Goal: Book appointment/travel/reservation

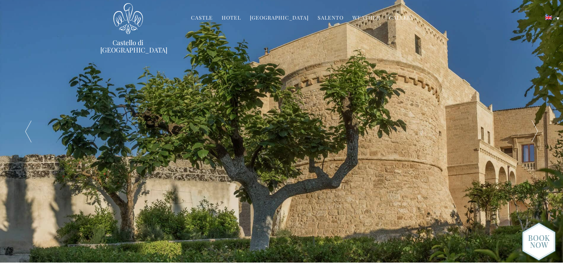
click at [540, 126] on div at bounding box center [535, 131] width 56 height 263
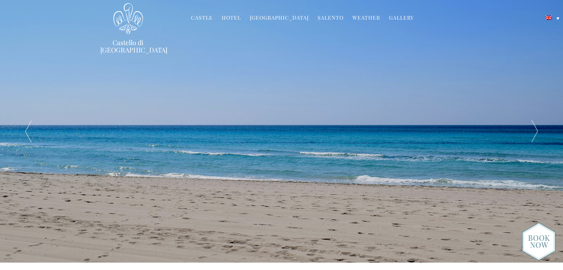
click at [540, 126] on div at bounding box center [535, 131] width 56 height 263
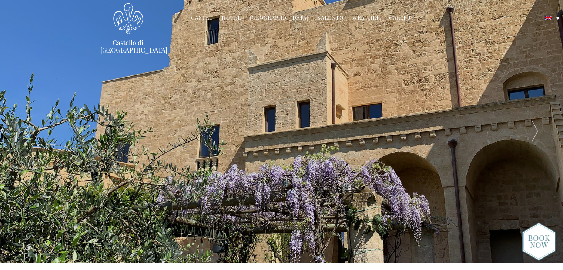
click at [540, 126] on div at bounding box center [535, 131] width 56 height 263
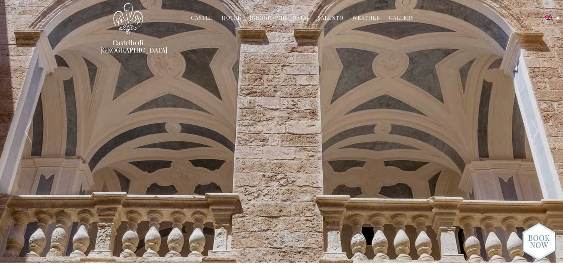
click at [540, 126] on div at bounding box center [535, 131] width 56 height 263
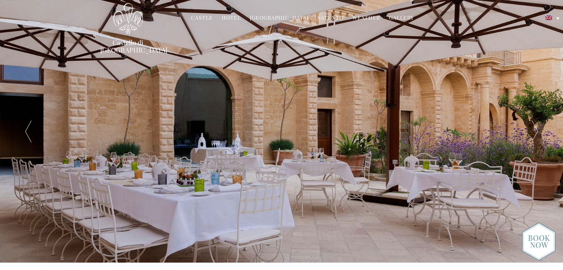
click at [540, 126] on div at bounding box center [535, 131] width 56 height 263
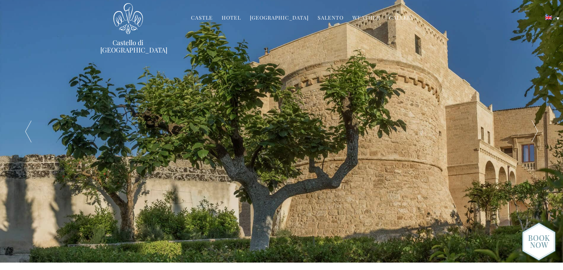
click at [202, 15] on link "Castle" at bounding box center [202, 18] width 22 height 9
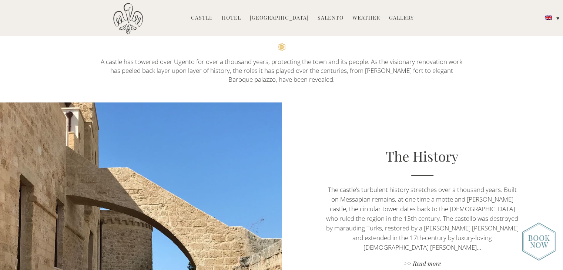
scroll to position [238, 0]
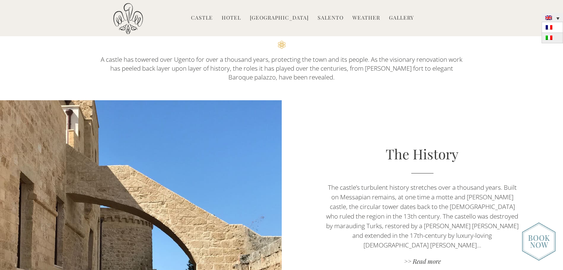
click at [554, 37] on link at bounding box center [552, 38] width 21 height 10
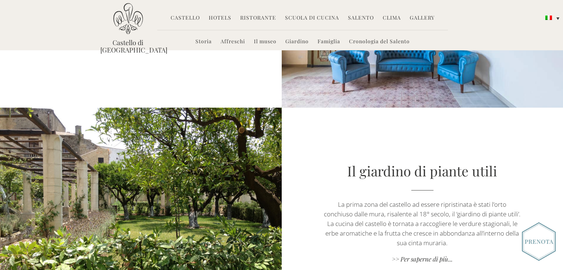
scroll to position [1015, 0]
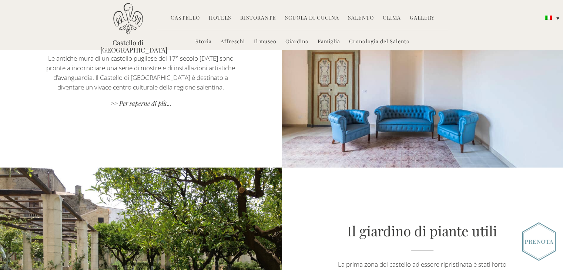
click at [150, 108] on div "ll museo Le antiche mura di un castello pugliese del 17° secolo [DATE] sono pro…" at bounding box center [141, 62] width 282 height 94
click at [150, 105] on link ">> Per saperne di più..." at bounding box center [140, 104] width 197 height 10
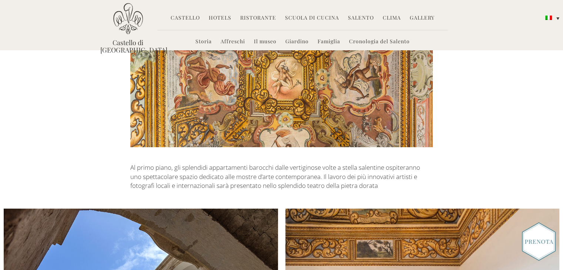
scroll to position [24, 0]
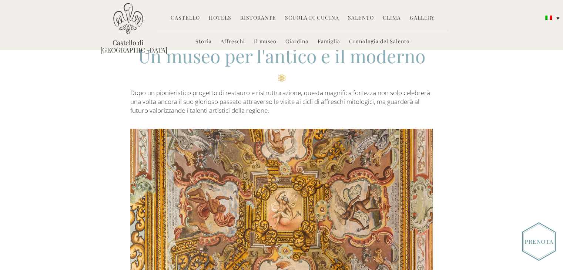
click at [303, 16] on link "Scuola di Cucina" at bounding box center [312, 18] width 54 height 9
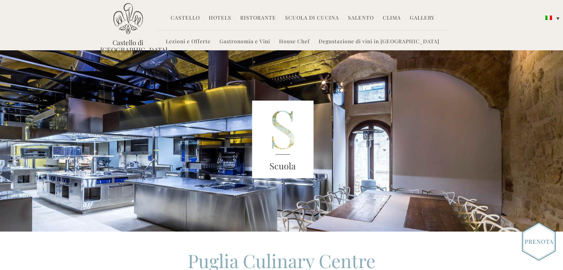
click at [310, 41] on link "House Chef" at bounding box center [294, 42] width 31 height 9
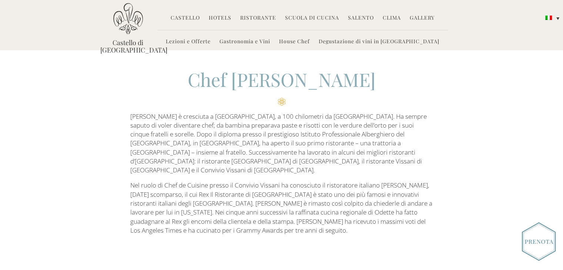
click at [208, 36] on li "Lezioni e Offerte" at bounding box center [188, 42] width 52 height 16
click at [208, 42] on link "Lezioni e Offerte" at bounding box center [188, 42] width 45 height 9
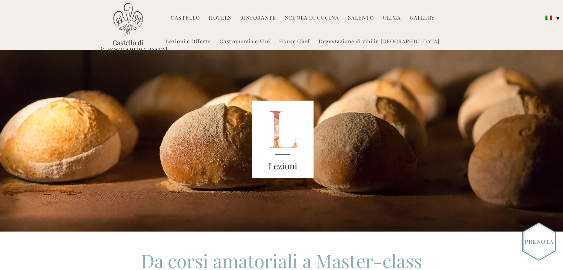
click at [543, 117] on div "Lezioni" at bounding box center [281, 140] width 563 height 181
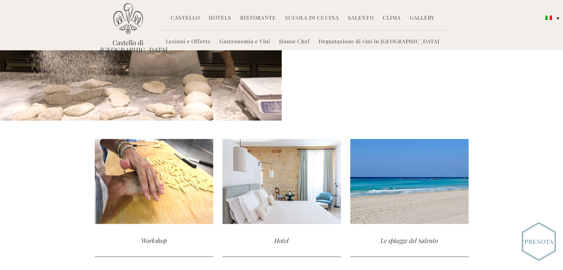
scroll to position [1542, 0]
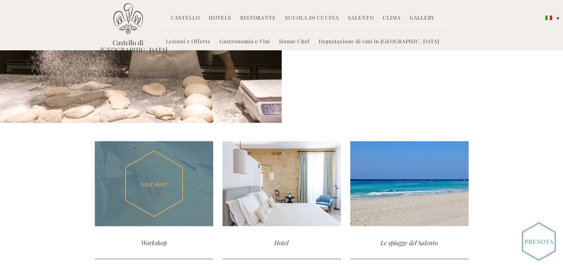
click at [167, 144] on div "read more" at bounding box center [154, 183] width 119 height 85
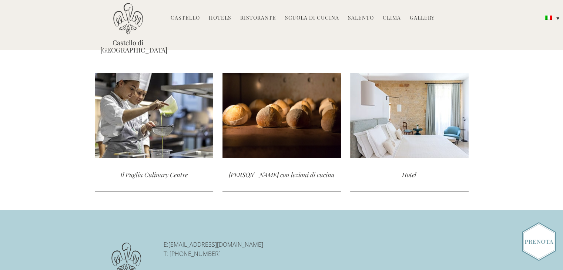
scroll to position [1333, 0]
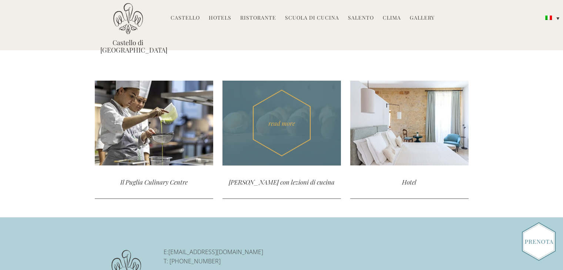
click at [268, 154] on div "read more" at bounding box center [282, 122] width 119 height 85
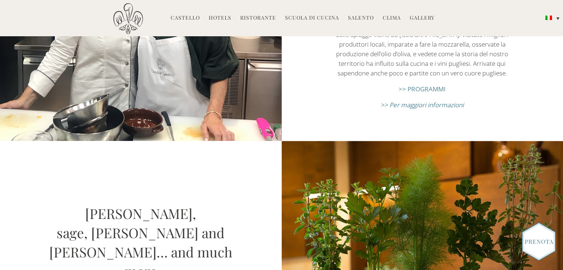
scroll to position [1081, 0]
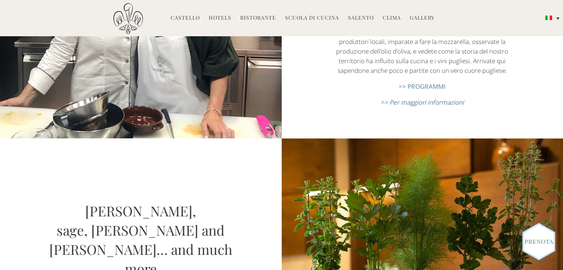
click at [421, 85] on link ">> PROGRAMMI" at bounding box center [422, 86] width 47 height 9
click at [430, 102] on em ">> Per maggiori informazioni" at bounding box center [422, 102] width 83 height 9
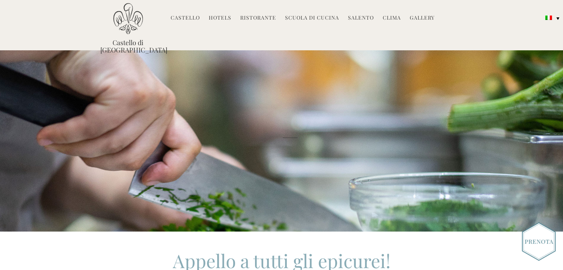
scroll to position [236, 0]
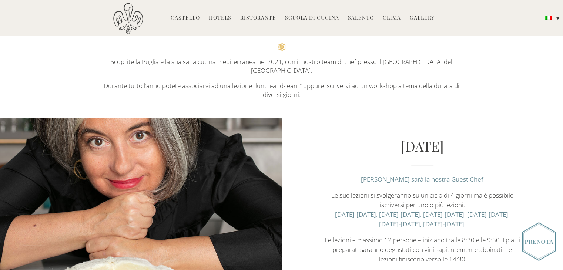
click at [221, 15] on link "Hotels" at bounding box center [220, 18] width 23 height 9
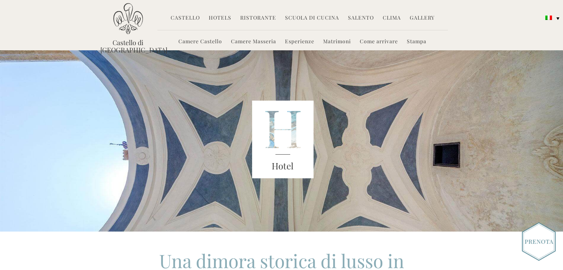
click at [270, 15] on link "Ristorante" at bounding box center [258, 18] width 36 height 9
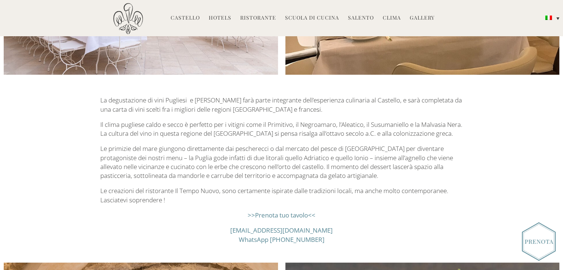
scroll to position [706, 0]
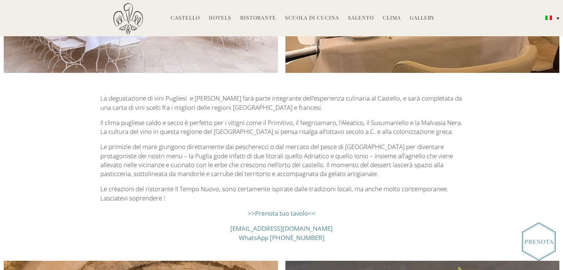
click at [288, 211] on link ">>Prenota tuo tavolo<<" at bounding box center [282, 213] width 68 height 9
